Goal: Book appointment/travel/reservation

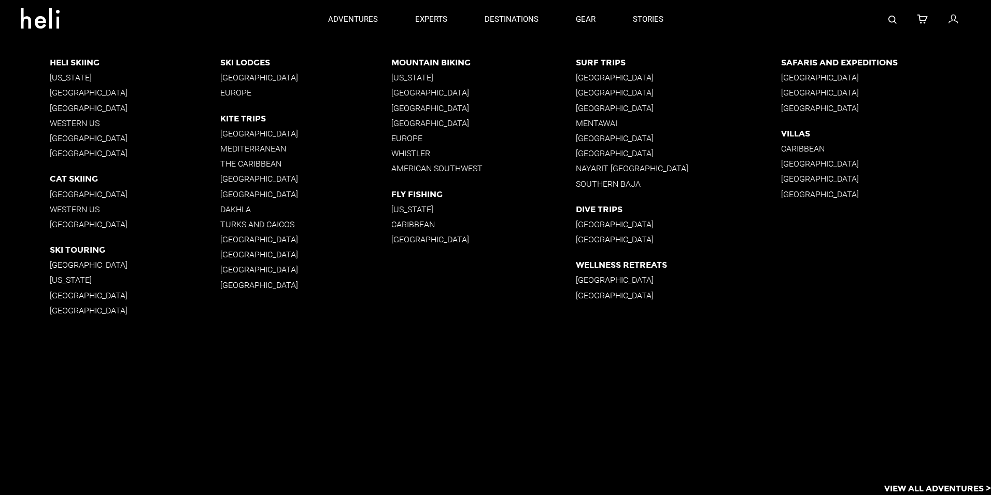
type input "Heli Skiing"
click at [96, 89] on p "[GEOGRAPHIC_DATA]" at bounding box center [135, 93] width 171 height 10
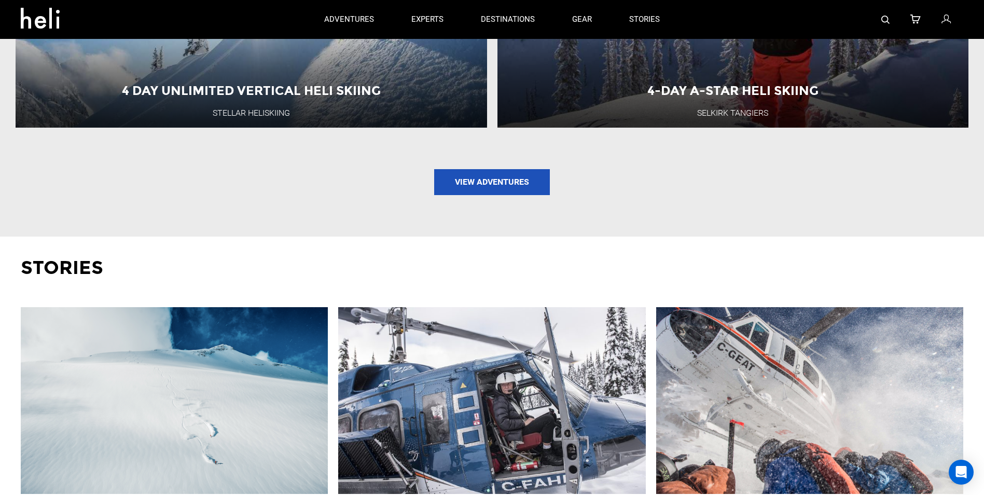
scroll to position [1555, 0]
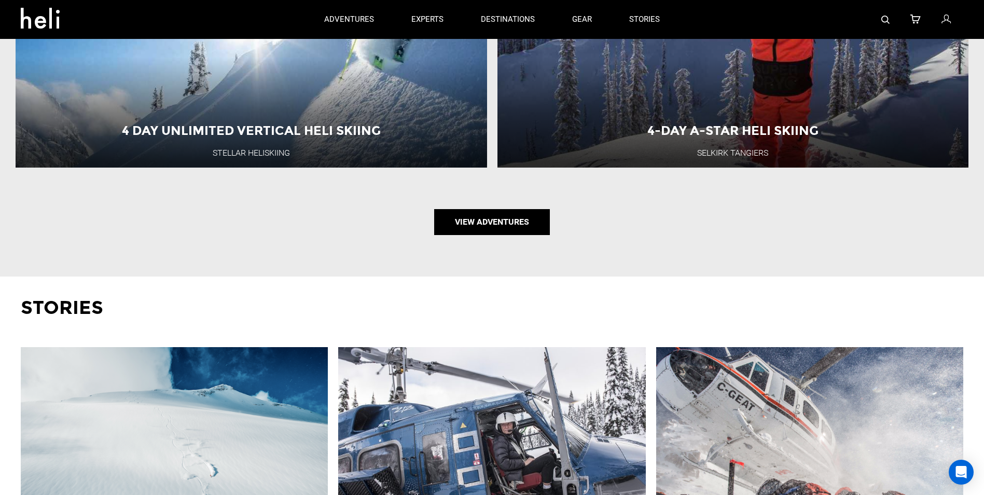
click at [500, 230] on link "View Adventures" at bounding box center [492, 222] width 116 height 26
type input "Heli Skiing"
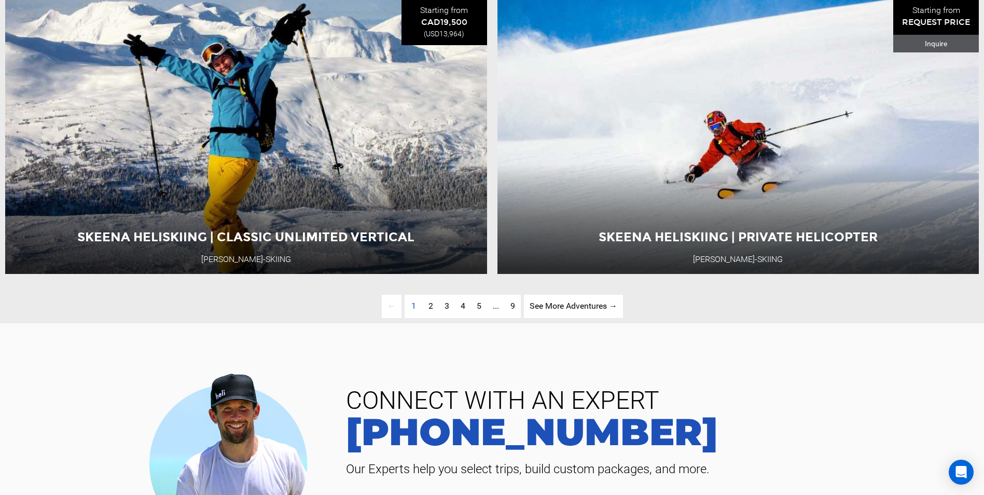
scroll to position [3111, 0]
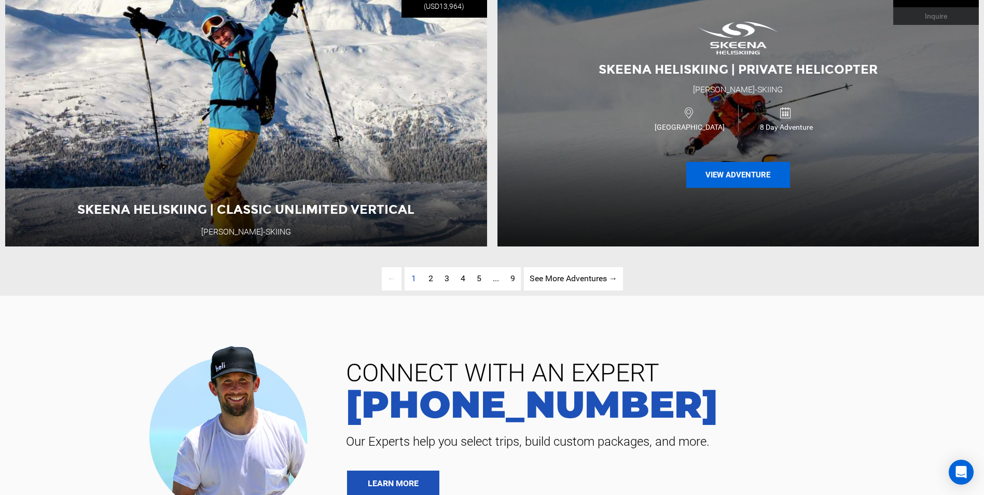
click at [759, 188] on button "View Adventure" at bounding box center [738, 175] width 104 height 26
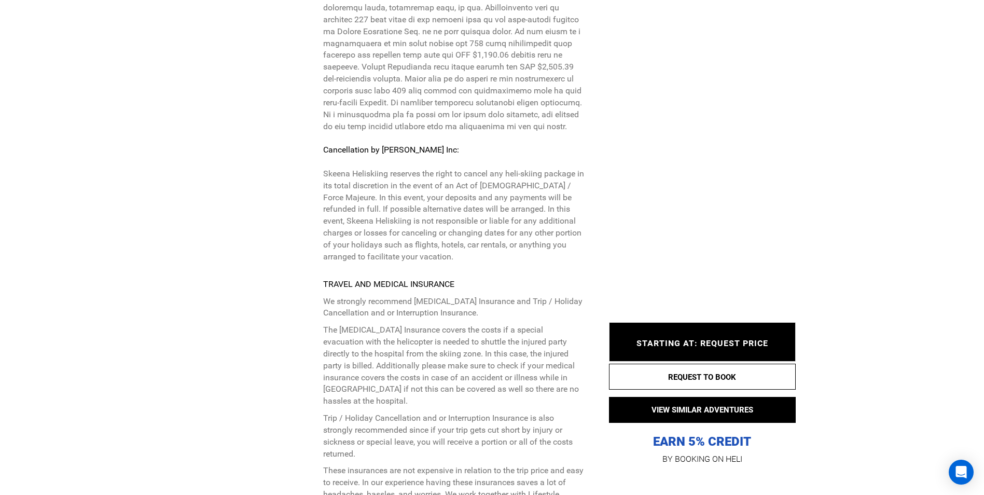
scroll to position [3370, 0]
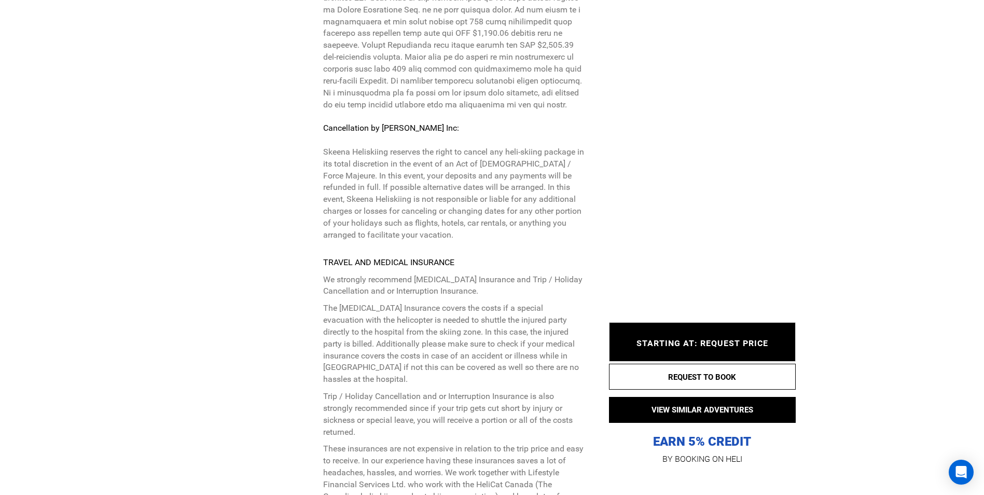
type input "Heli Skiing"
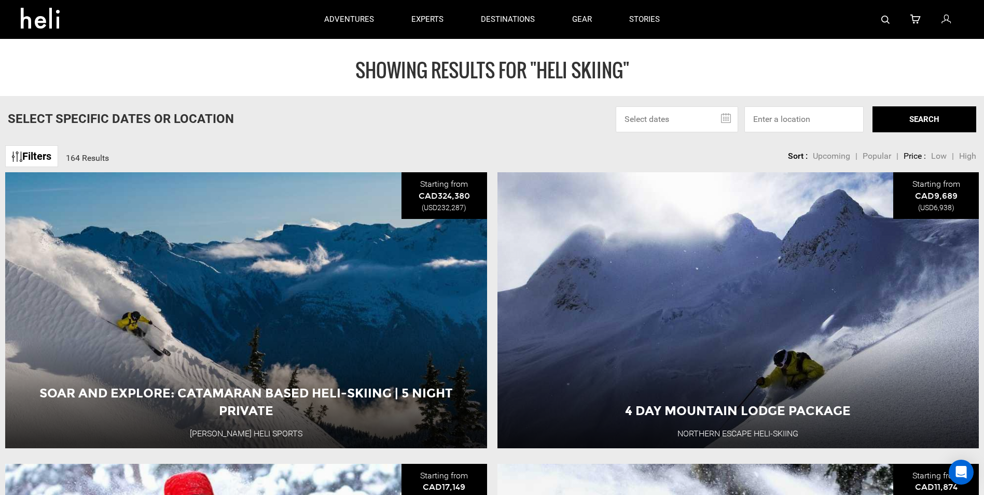
scroll to position [47, 0]
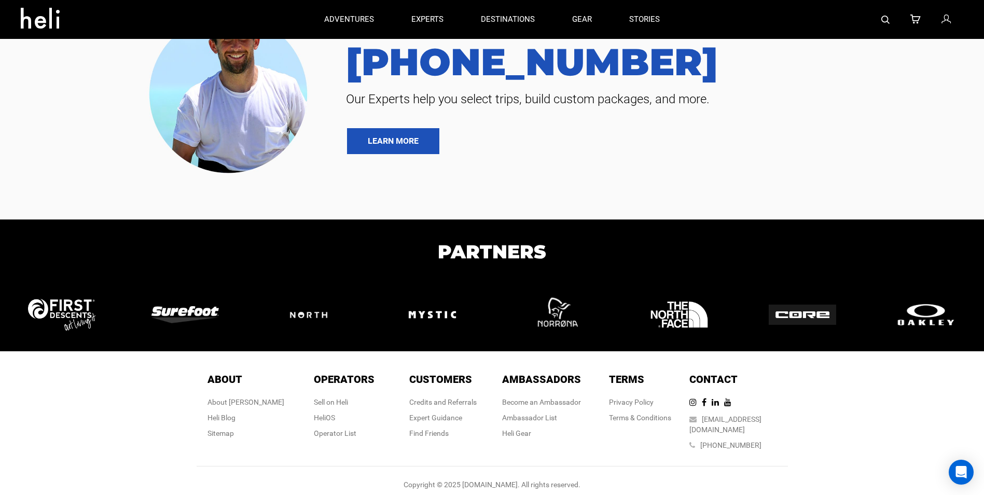
type input "Heli Skiing"
